Goal: Transaction & Acquisition: Purchase product/service

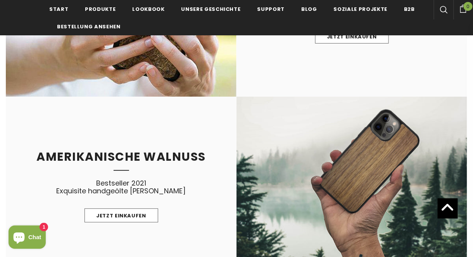
scroll to position [814, 0]
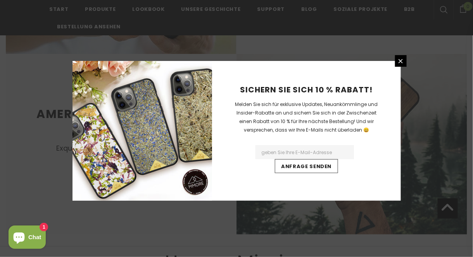
click at [284, 149] on input "Email Address" at bounding box center [305, 152] width 98 height 14
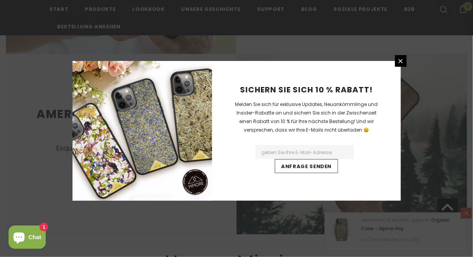
click at [305, 152] on input "Email Address" at bounding box center [305, 152] width 98 height 14
type input "bea.krist@gmx.de"
click at [311, 163] on input "Anfrage senden" at bounding box center [306, 166] width 63 height 14
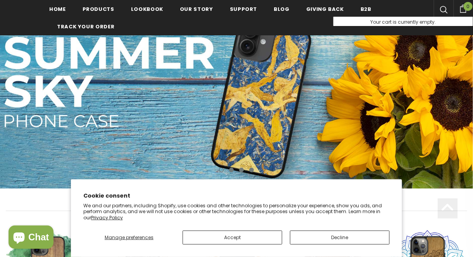
scroll to position [155, 0]
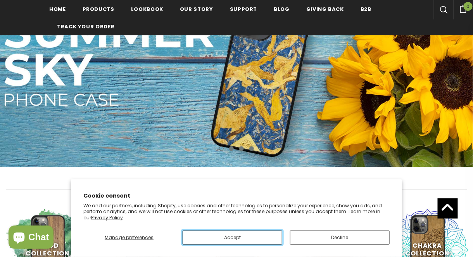
click at [257, 235] on button "Accept" at bounding box center [233, 237] width 100 height 14
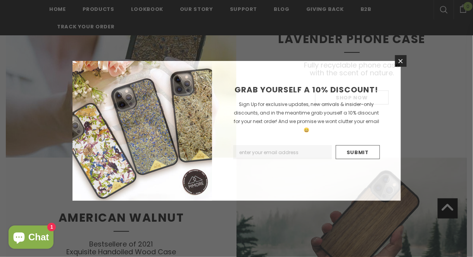
scroll to position [560, 0]
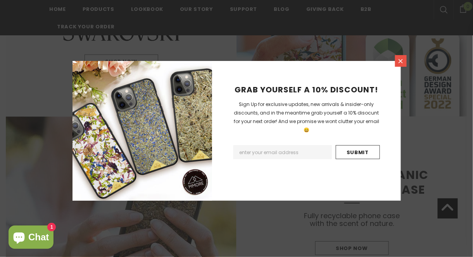
click at [401, 55] on link at bounding box center [401, 61] width 12 height 12
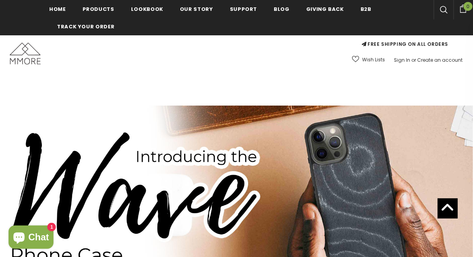
scroll to position [0, 0]
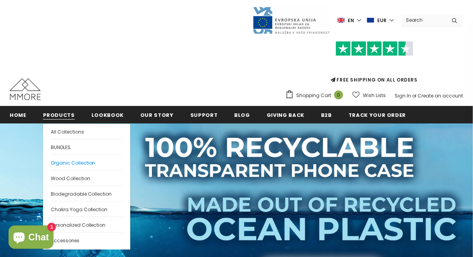
click at [67, 163] on span "Organic Collection" at bounding box center [73, 162] width 45 height 7
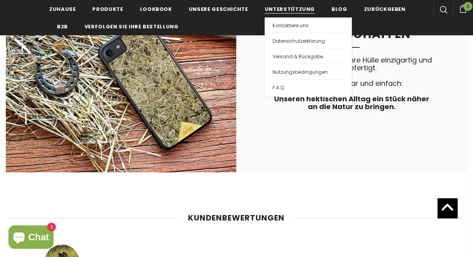
scroll to position [1590, 0]
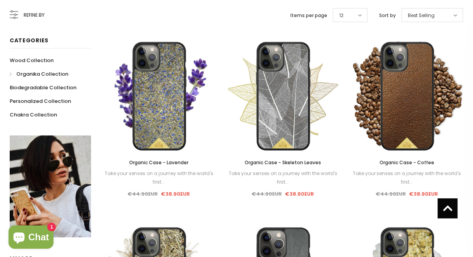
scroll to position [39, 0]
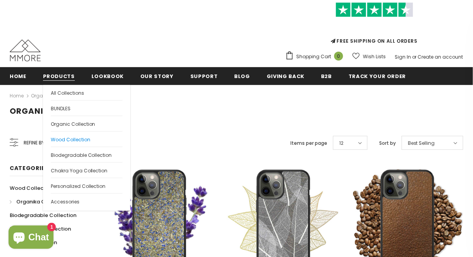
click at [78, 140] on span "Wood Collection" at bounding box center [71, 139] width 40 height 7
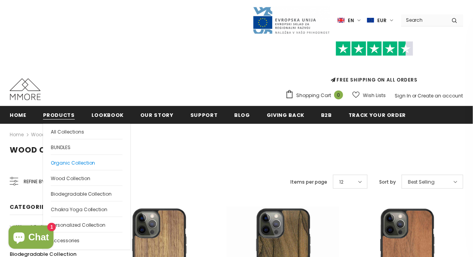
click at [72, 161] on span "Organic Collection" at bounding box center [73, 162] width 45 height 7
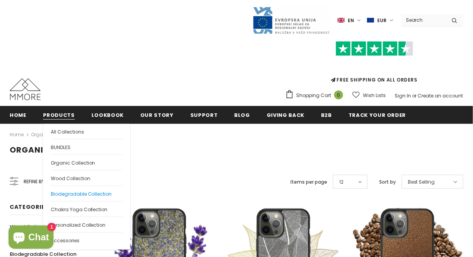
click at [91, 195] on span "Biodegradable Collection" at bounding box center [81, 193] width 61 height 7
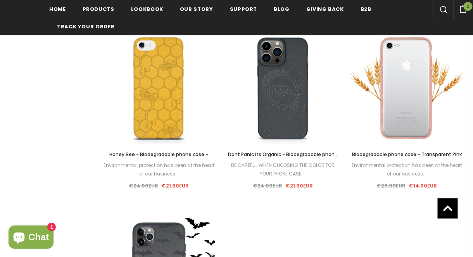
scroll to position [892, 0]
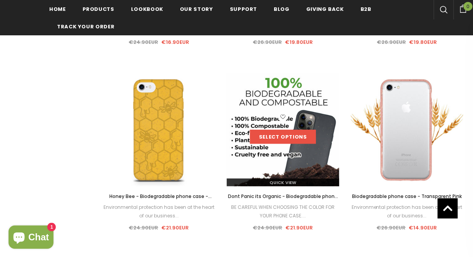
click at [283, 138] on link "Select options" at bounding box center [283, 137] width 66 height 14
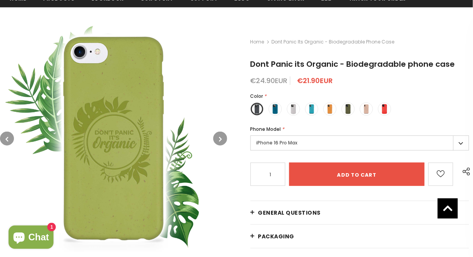
scroll to position [78, 0]
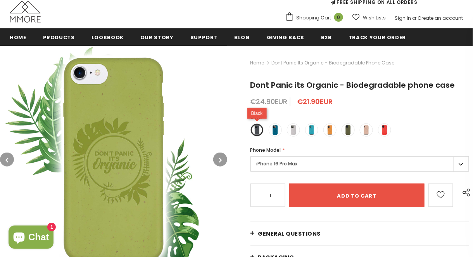
click at [257, 132] on label at bounding box center [257, 129] width 13 height 13
click at [0, 0] on input "radio" at bounding box center [0, 0] width 0 height 0
click at [349, 130] on span at bounding box center [348, 130] width 10 height 10
click at [0, 0] on input "radio" at bounding box center [0, 0] width 0 height 0
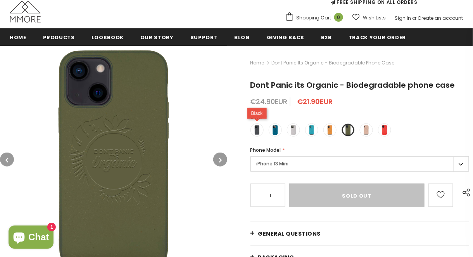
click at [254, 130] on span at bounding box center [257, 130] width 10 height 10
click at [0, 0] on input "radio" at bounding box center [0, 0] width 0 height 0
type input "Add to cart"
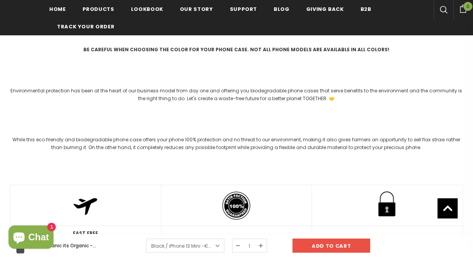
scroll to position [620, 0]
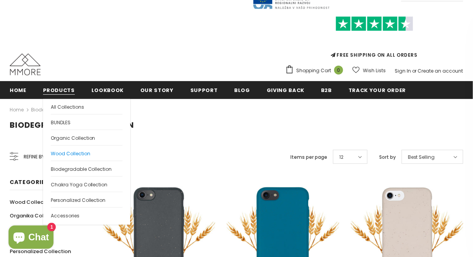
scroll to position [39, 0]
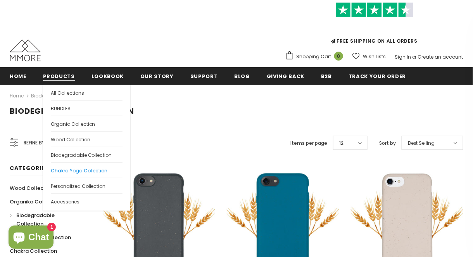
click at [91, 168] on span "Chakra Yoga Collection" at bounding box center [79, 170] width 57 height 7
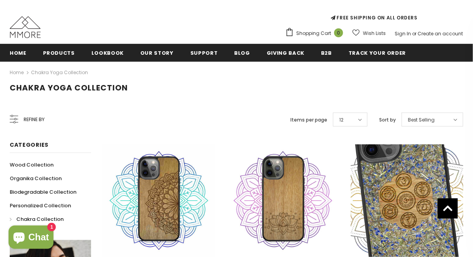
scroll to position [39, 0]
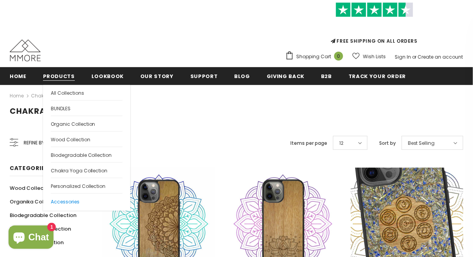
click at [78, 202] on span "Accessories" at bounding box center [65, 201] width 29 height 7
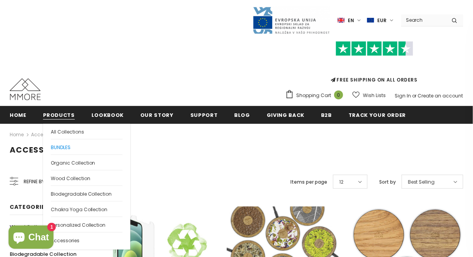
click at [71, 151] on link "BUNDLES" at bounding box center [87, 147] width 72 height 16
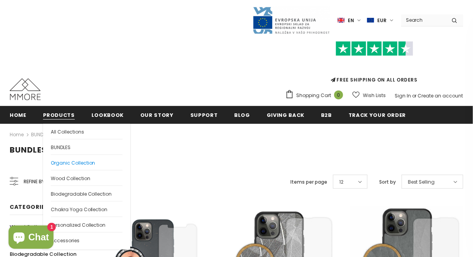
click at [74, 163] on span "Organic Collection" at bounding box center [73, 162] width 45 height 7
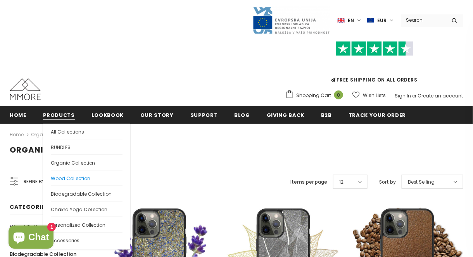
click at [81, 179] on span "Wood Collection" at bounding box center [71, 178] width 40 height 7
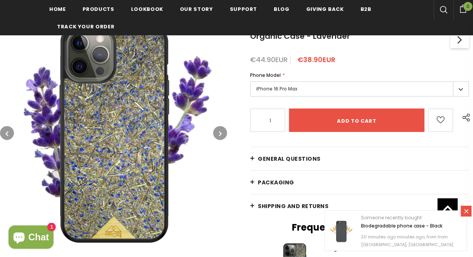
scroll to position [155, 0]
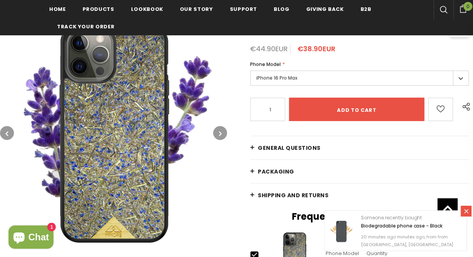
click at [459, 79] on label "iPhone 16 Pro Max" at bounding box center [360, 78] width 219 height 15
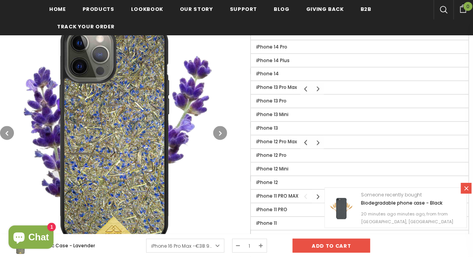
scroll to position [349, 0]
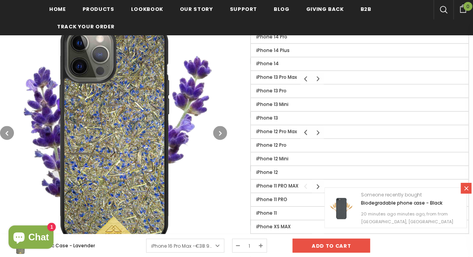
click at [241, 105] on div "Home Organic Collection Organic Case - Lavender Organic Case - Lavender Organic…" at bounding box center [350, 84] width 246 height 584
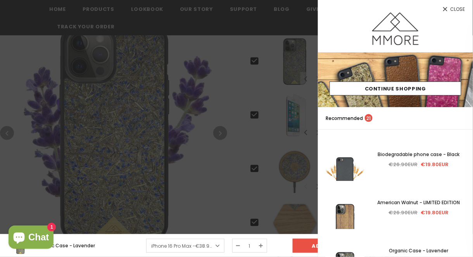
click at [459, 9] on span "Close" at bounding box center [458, 9] width 15 height 5
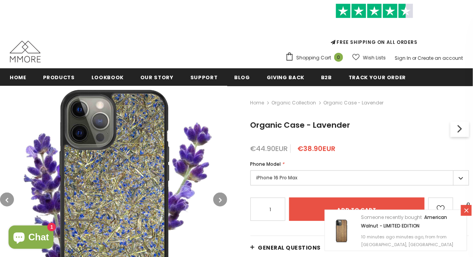
scroll to position [78, 0]
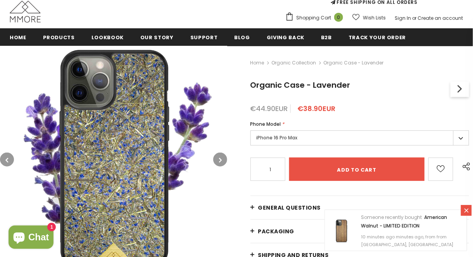
click at [312, 137] on label "iPhone 16 Pro Max" at bounding box center [360, 137] width 219 height 15
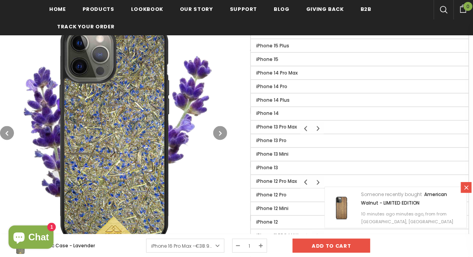
scroll to position [310, 0]
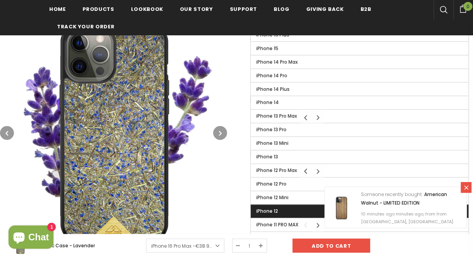
click at [285, 210] on label "iPhone 12" at bounding box center [360, 211] width 218 height 13
click at [0, 0] on input "iPhone 12" at bounding box center [0, 0] width 0 height 0
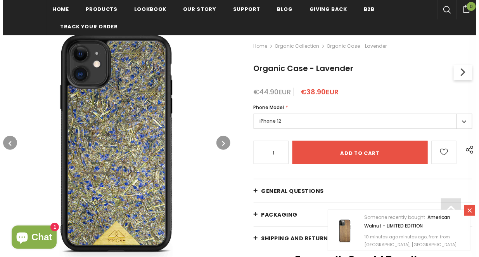
scroll to position [116, 0]
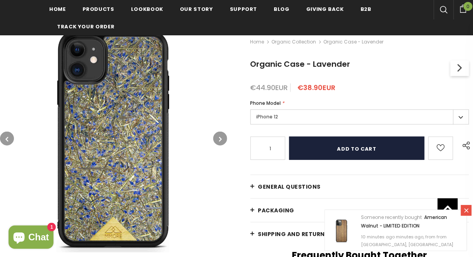
click at [339, 150] on input "Add to cart" at bounding box center [357, 148] width 136 height 23
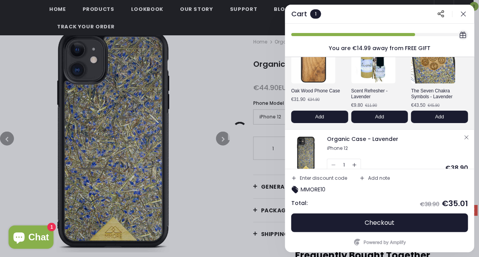
scroll to position [67, 0]
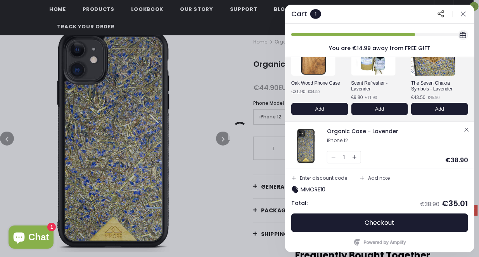
click at [324, 177] on div "Enter discount code" at bounding box center [323, 178] width 47 height 5
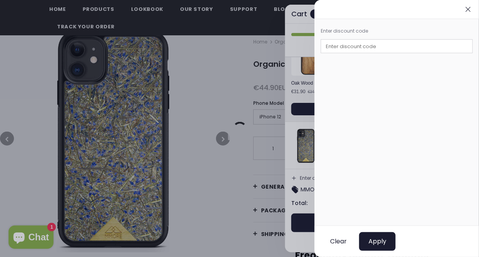
click at [351, 48] on input "text" at bounding box center [397, 46] width 152 height 14
paste input "DE39 2004 1144 0769 9911 00"
type input "DE39 2004 1144 0769 9911 00"
drag, startPoint x: 413, startPoint y: 44, endPoint x: 276, endPoint y: 47, distance: 136.9
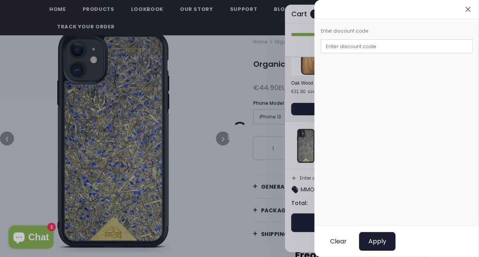
click at [364, 45] on input "text" at bounding box center [397, 46] width 152 height 14
paste input "MMORE10"
type input "MMORE10"
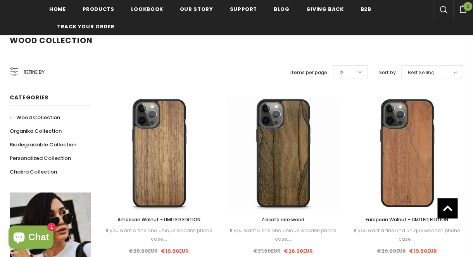
scroll to position [39, 0]
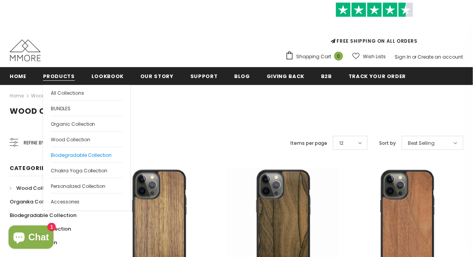
click at [69, 153] on span "Biodegradable Collection" at bounding box center [81, 155] width 61 height 7
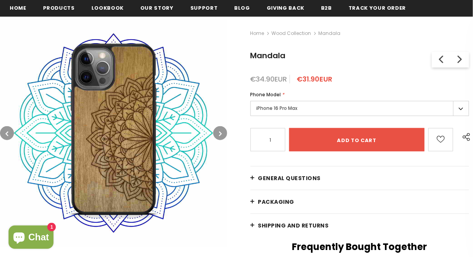
scroll to position [116, 0]
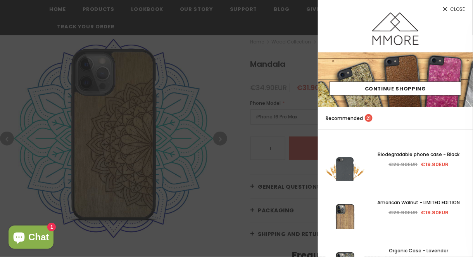
click at [459, 12] on span "Close" at bounding box center [458, 9] width 15 height 5
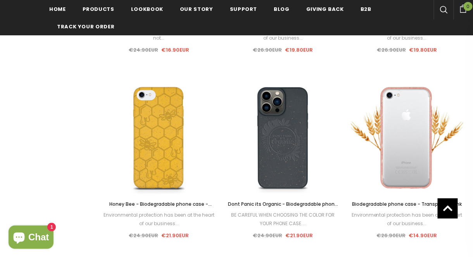
scroll to position [931, 0]
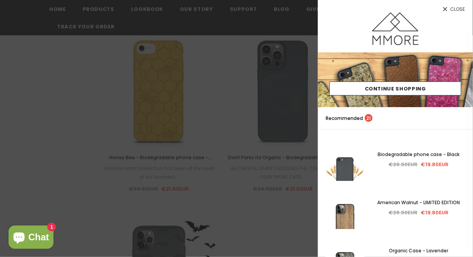
click at [447, 9] on icon at bounding box center [445, 9] width 4 height 4
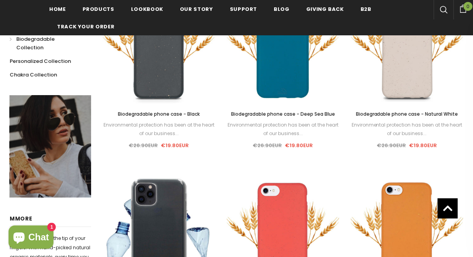
scroll to position [0, 0]
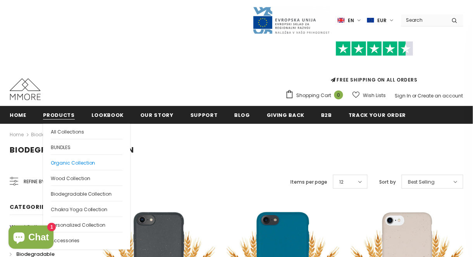
click at [69, 163] on span "Organic Collection" at bounding box center [73, 162] width 45 height 7
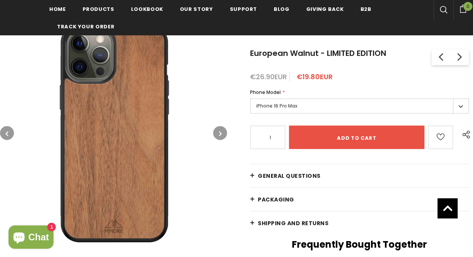
scroll to position [116, 0]
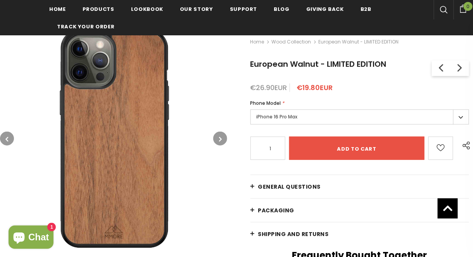
click at [253, 188] on link "General Questions" at bounding box center [360, 186] width 219 height 23
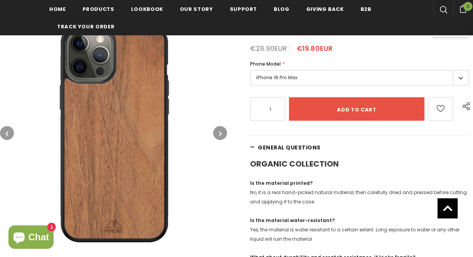
scroll to position [155, 0]
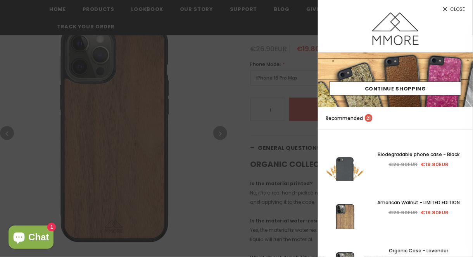
click at [448, 9] on icon at bounding box center [445, 9] width 7 height 7
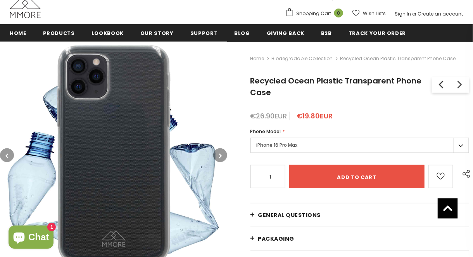
scroll to position [78, 0]
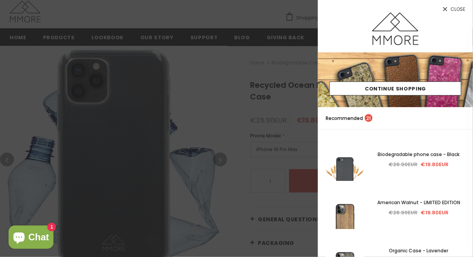
click at [457, 9] on span "Close" at bounding box center [458, 9] width 15 height 5
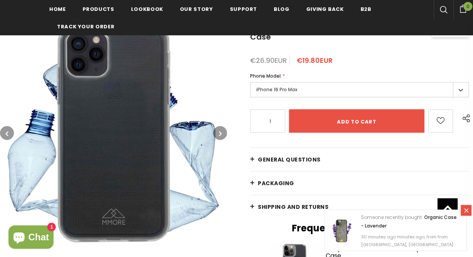
scroll to position [116, 0]
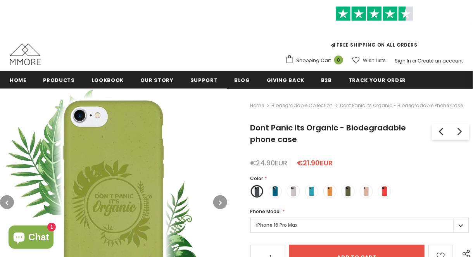
scroll to position [78, 0]
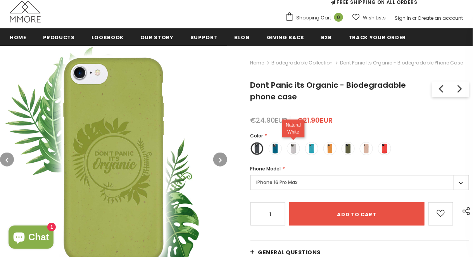
click at [290, 149] on span at bounding box center [294, 148] width 10 height 10
click at [0, 0] on input "radio" at bounding box center [0, 0] width 0 height 0
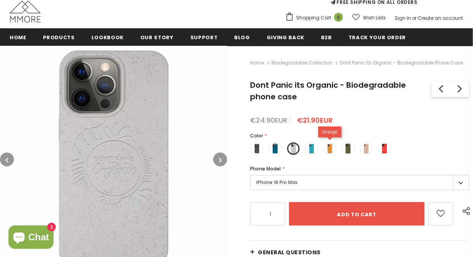
click at [329, 152] on span at bounding box center [330, 148] width 10 height 10
click at [0, 0] on input "radio" at bounding box center [0, 0] width 0 height 0
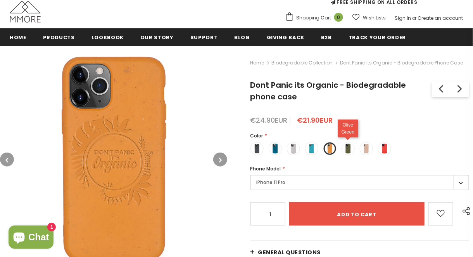
click at [353, 152] on span at bounding box center [348, 148] width 10 height 10
click at [0, 0] on input "radio" at bounding box center [0, 0] width 0 height 0
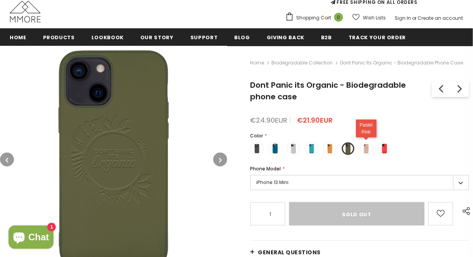
click at [369, 149] on span at bounding box center [366, 148] width 10 height 10
click at [0, 0] on input "radio" at bounding box center [0, 0] width 0 height 0
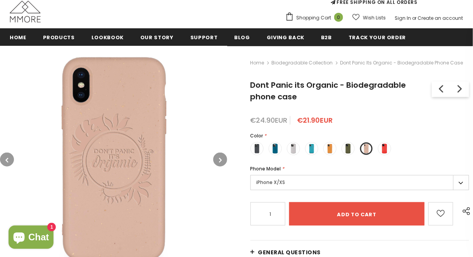
click at [282, 146] on div "Color * Black" at bounding box center [360, 146] width 219 height 28
click at [279, 149] on span at bounding box center [275, 148] width 10 height 10
click at [0, 0] on input "radio" at bounding box center [0, 0] width 0 height 0
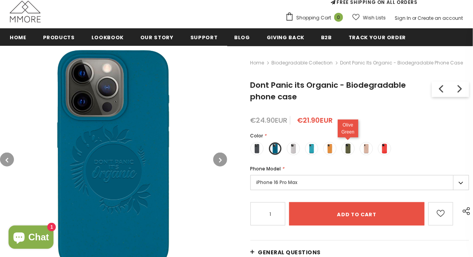
click at [353, 150] on span at bounding box center [348, 148] width 10 height 10
click at [0, 0] on input "radio" at bounding box center [0, 0] width 0 height 0
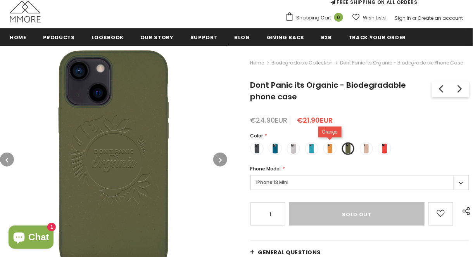
click at [332, 150] on span at bounding box center [330, 148] width 10 height 10
click at [0, 0] on input "radio" at bounding box center [0, 0] width 0 height 0
type input "Add to cart"
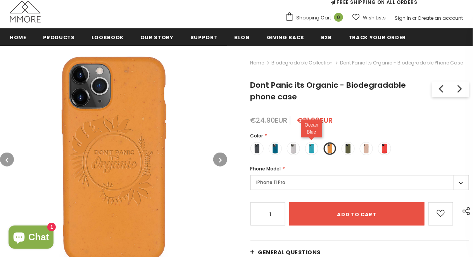
click at [310, 150] on span at bounding box center [312, 148] width 10 height 10
click at [0, 0] on input "radio" at bounding box center [0, 0] width 0 height 0
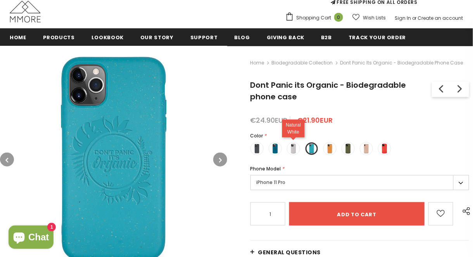
click at [290, 149] on span at bounding box center [294, 148] width 10 height 10
click at [0, 0] on input "radio" at bounding box center [0, 0] width 0 height 0
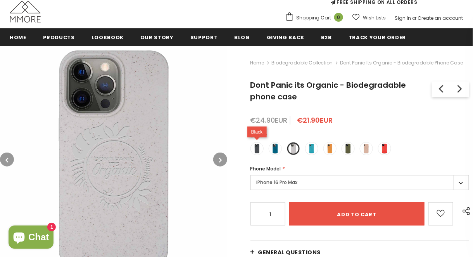
click at [259, 150] on span at bounding box center [257, 148] width 10 height 10
click at [0, 0] on input "radio" at bounding box center [0, 0] width 0 height 0
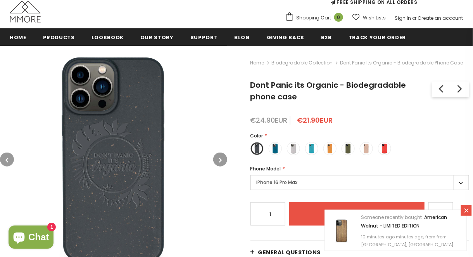
click at [290, 178] on label "iPhone 16 Pro Max" at bounding box center [360, 182] width 219 height 15
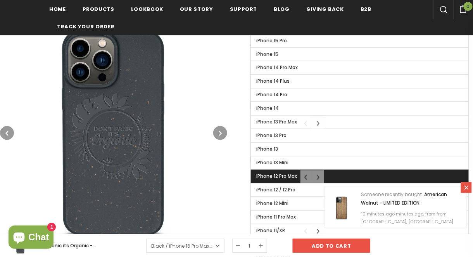
scroll to position [388, 0]
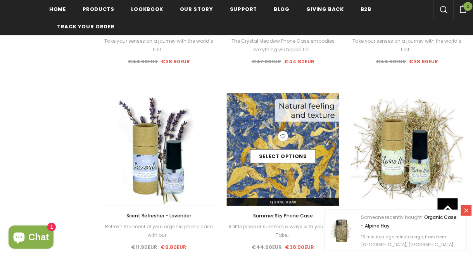
scroll to position [700, 0]
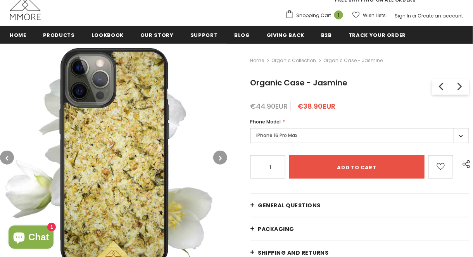
scroll to position [116, 0]
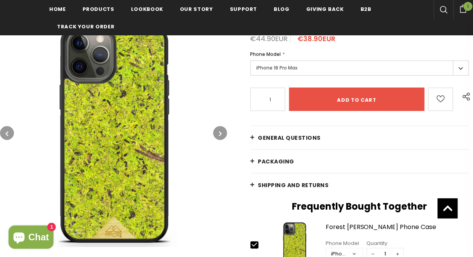
scroll to position [155, 0]
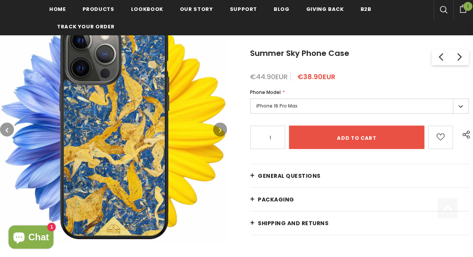
scroll to position [116, 0]
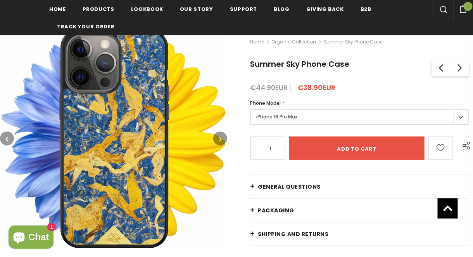
click at [459, 114] on label "iPhone 16 Pro Max" at bounding box center [360, 116] width 219 height 15
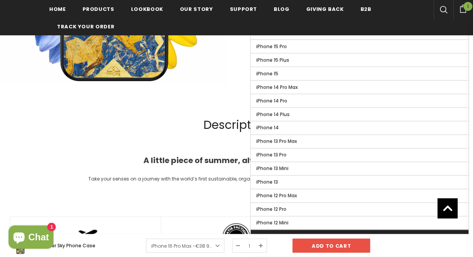
scroll to position [310, 0]
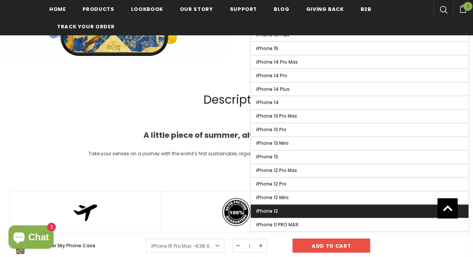
click at [280, 209] on label "iPhone 12" at bounding box center [360, 211] width 218 height 13
click at [0, 0] on input "iPhone 12" at bounding box center [0, 0] width 0 height 0
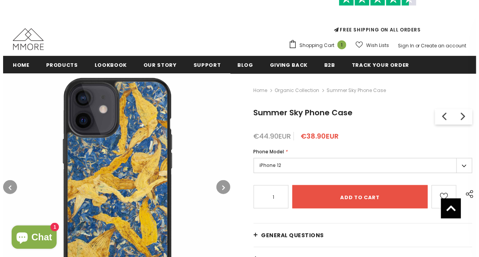
scroll to position [39, 0]
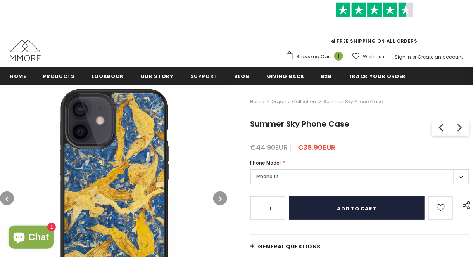
click at [354, 208] on input "Add to cart" at bounding box center [357, 207] width 136 height 23
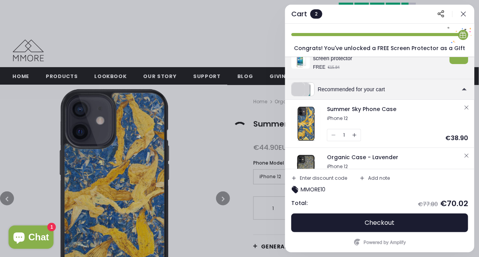
scroll to position [70, 0]
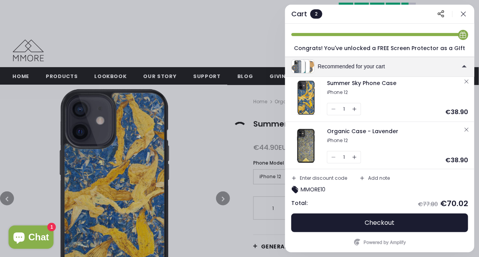
click at [465, 129] on icon "button" at bounding box center [466, 129] width 3 height 3
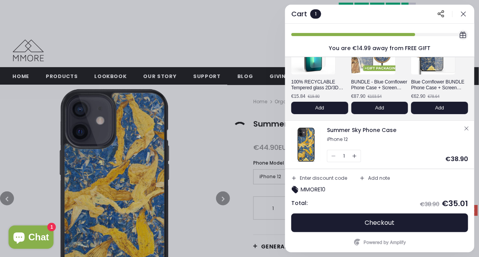
scroll to position [67, 0]
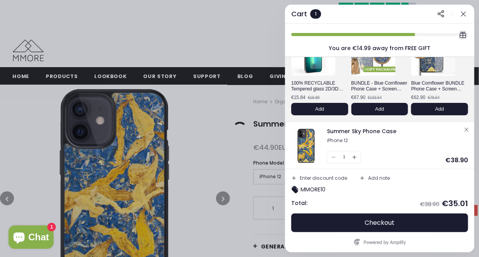
click at [322, 176] on div "Enter discount code" at bounding box center [323, 178] width 47 height 5
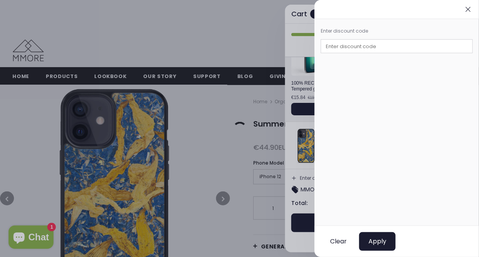
click at [348, 45] on input "text" at bounding box center [397, 46] width 152 height 14
paste input "MMORE10"
type input "MMORE10"
click at [382, 242] on span "Apply" at bounding box center [377, 241] width 18 height 8
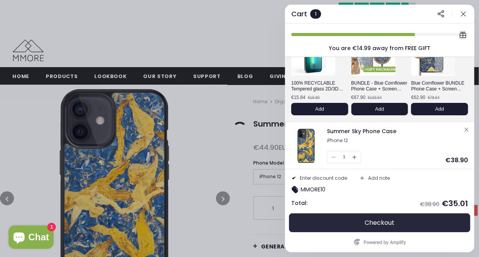
click at [383, 222] on span "Checkout" at bounding box center [380, 223] width 30 height 8
